Goal: Transaction & Acquisition: Purchase product/service

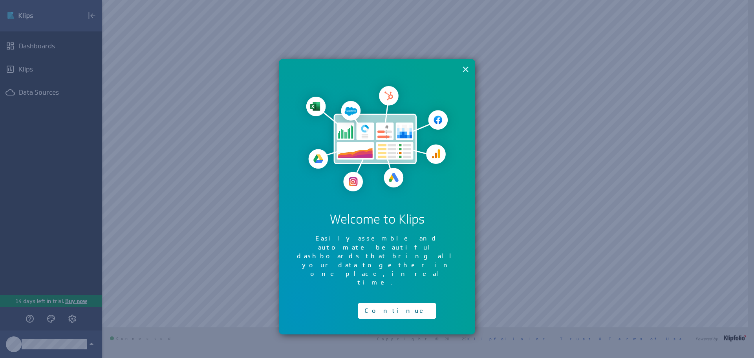
click at [468, 70] on button "×" at bounding box center [465, 69] width 7 height 16
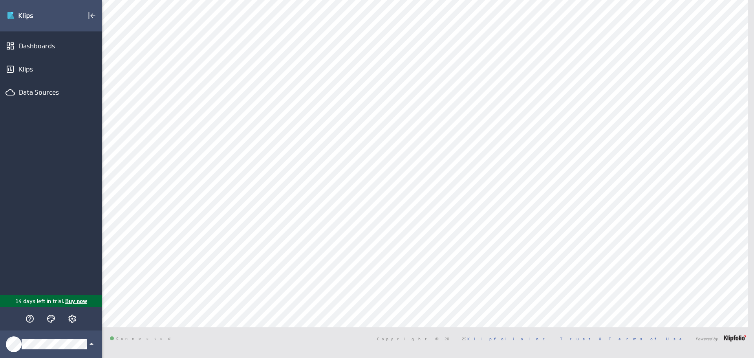
click at [74, 300] on p "Buy now" at bounding box center [75, 301] width 23 height 8
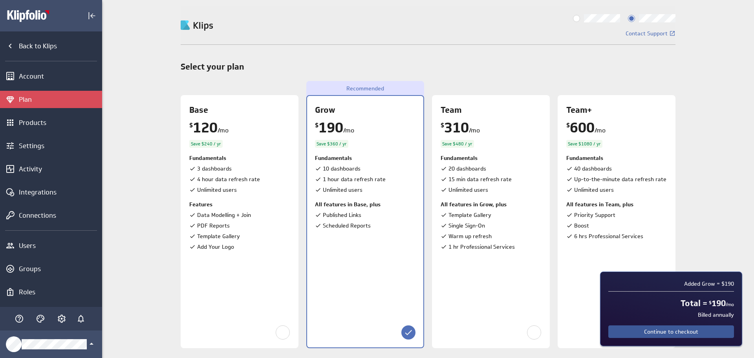
click at [646, 333] on span "Continue to checkout" at bounding box center [671, 331] width 54 height 7
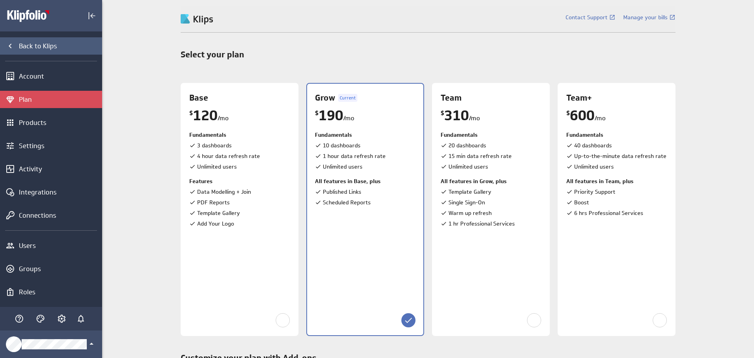
click at [32, 46] on div "Back to Klips" at bounding box center [59, 46] width 81 height 9
